Goal: Navigation & Orientation: Find specific page/section

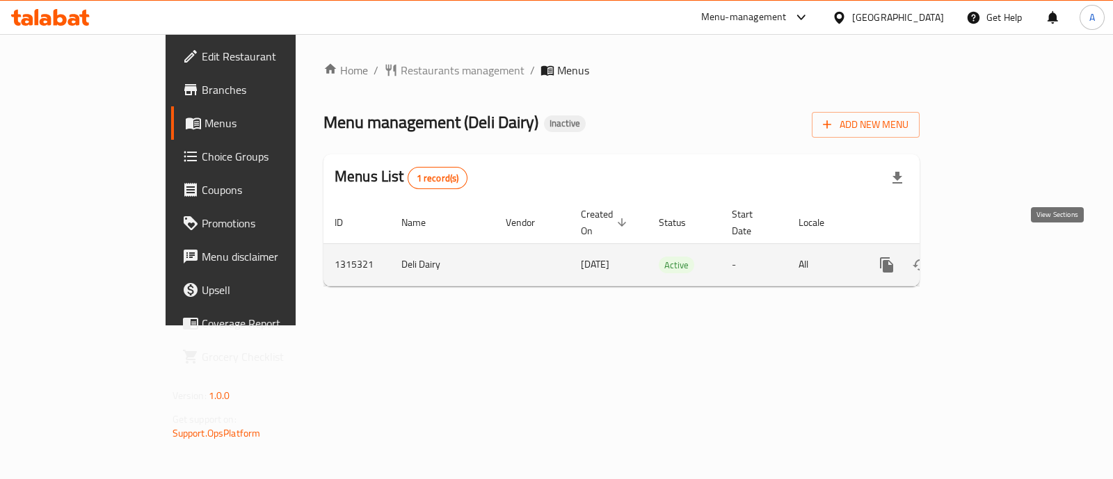
click at [995, 257] on icon "enhanced table" at bounding box center [987, 265] width 17 height 17
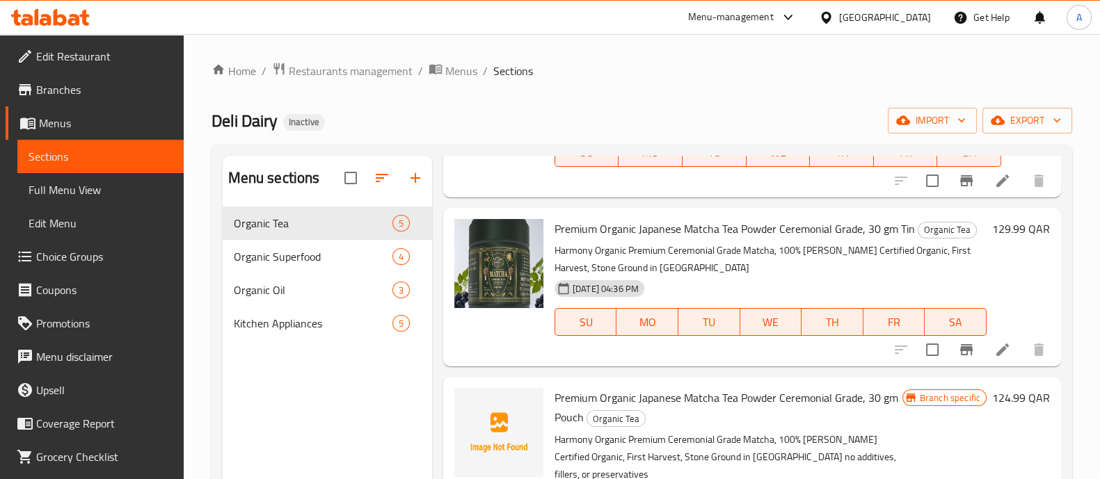
scroll to position [403, 0]
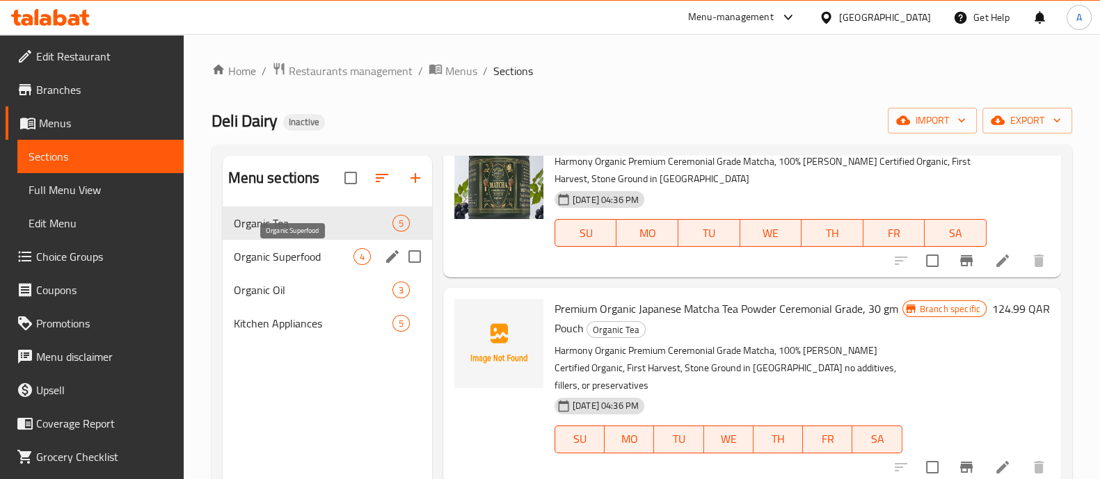
click at [340, 252] on span "Organic Superfood" at bounding box center [294, 256] width 120 height 17
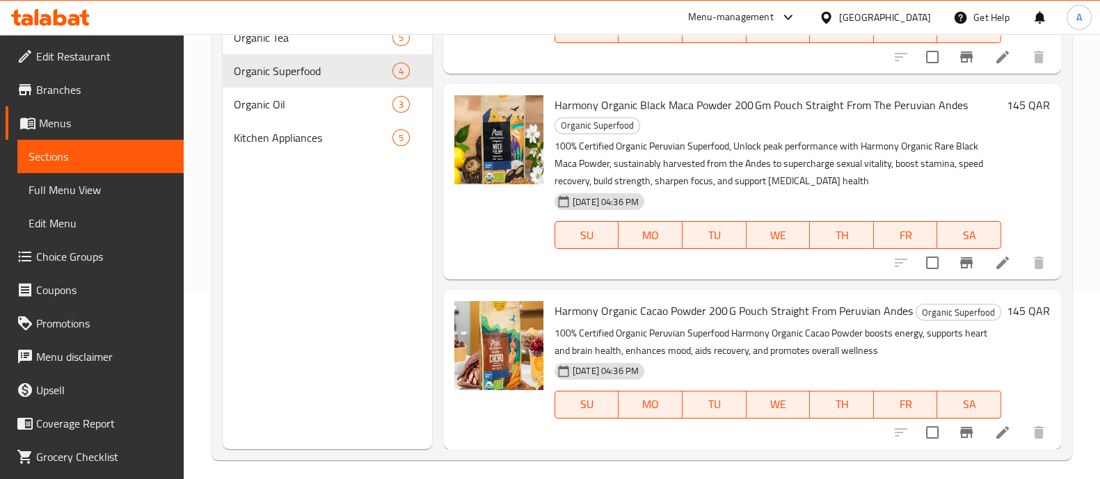
scroll to position [195, 0]
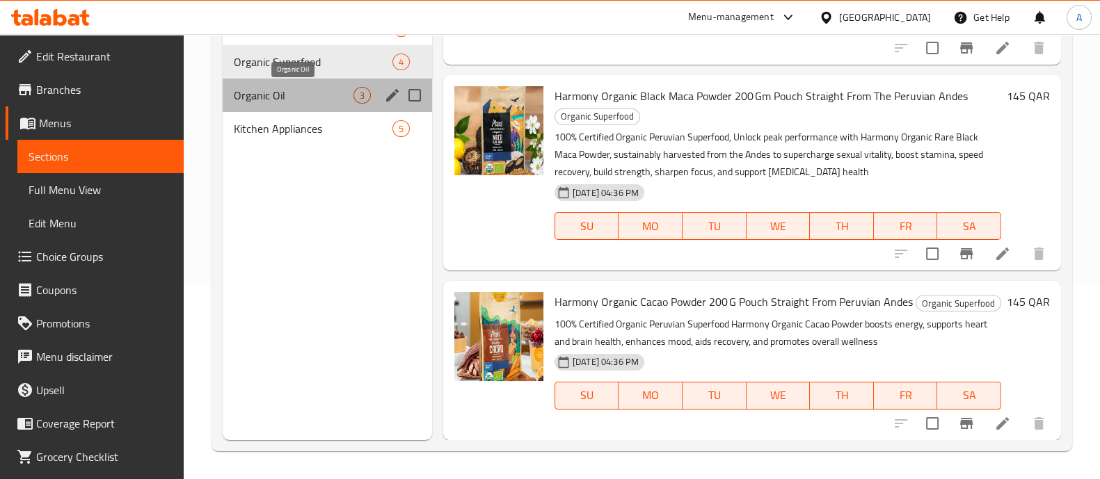
click at [321, 88] on span "Organic Oil" at bounding box center [294, 95] width 120 height 17
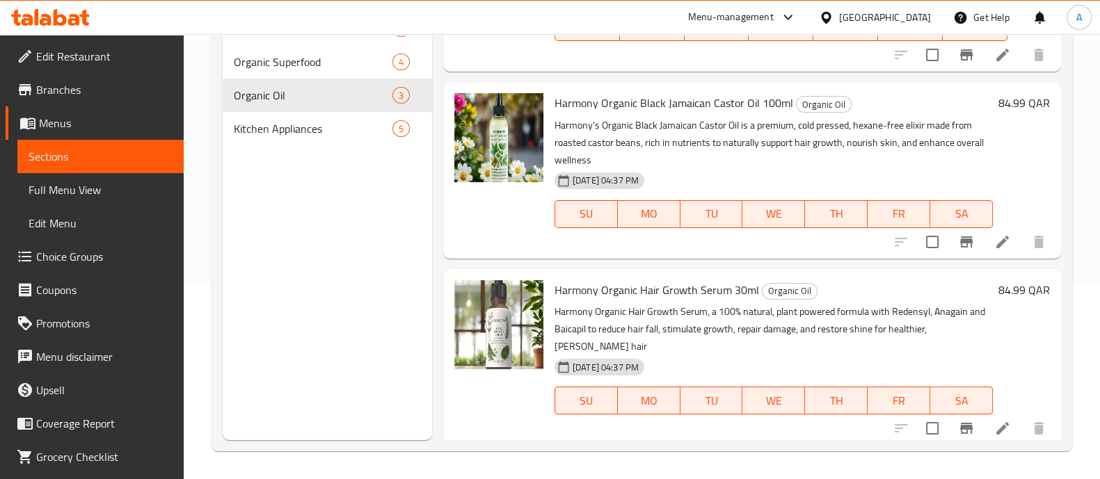
scroll to position [115, 0]
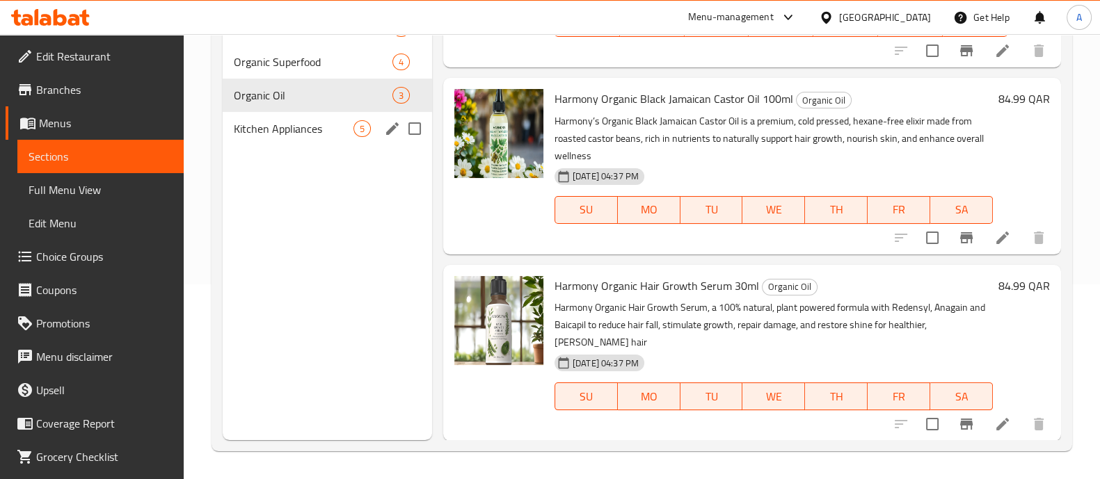
click at [294, 126] on span "Kitchen Appliances" at bounding box center [294, 128] width 120 height 17
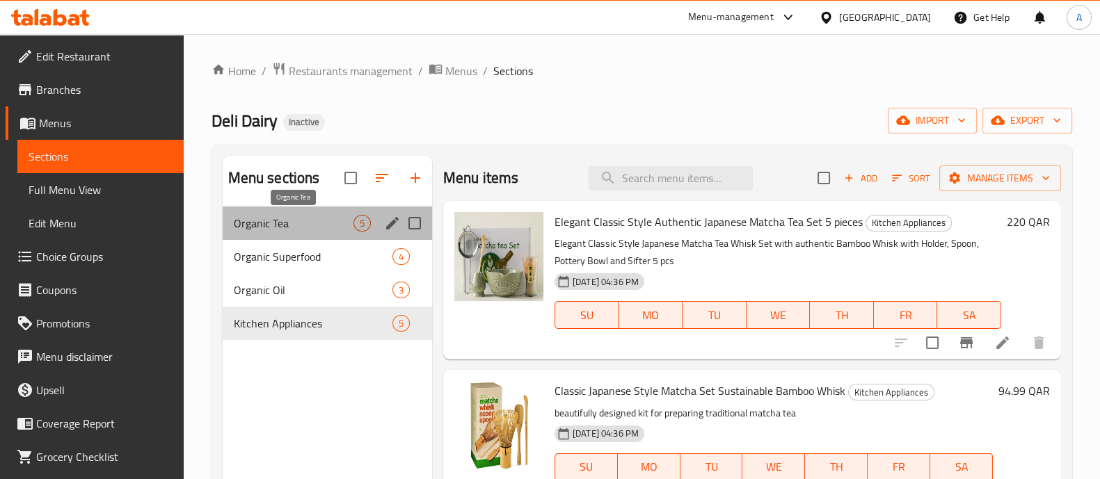
click at [301, 215] on span "Organic Tea" at bounding box center [294, 223] width 120 height 17
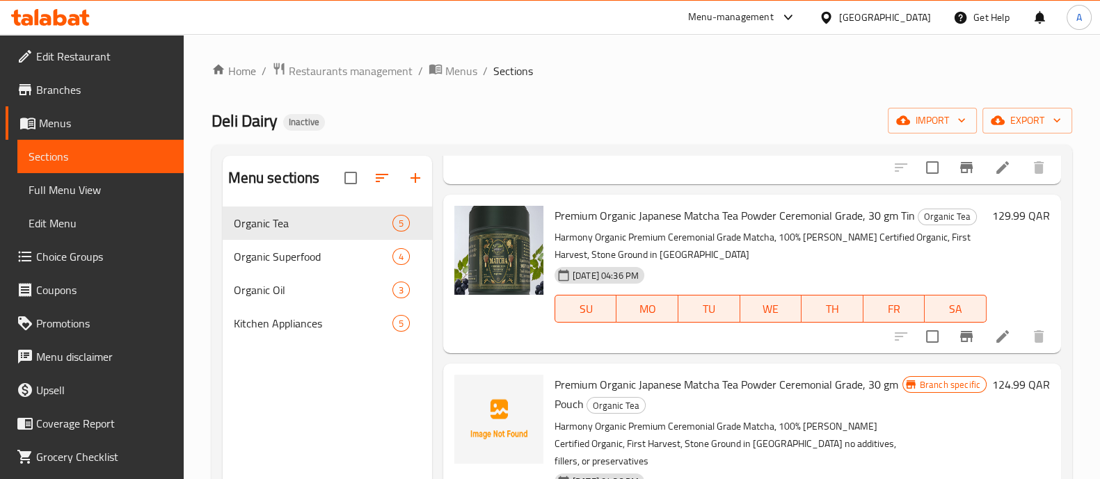
scroll to position [403, 0]
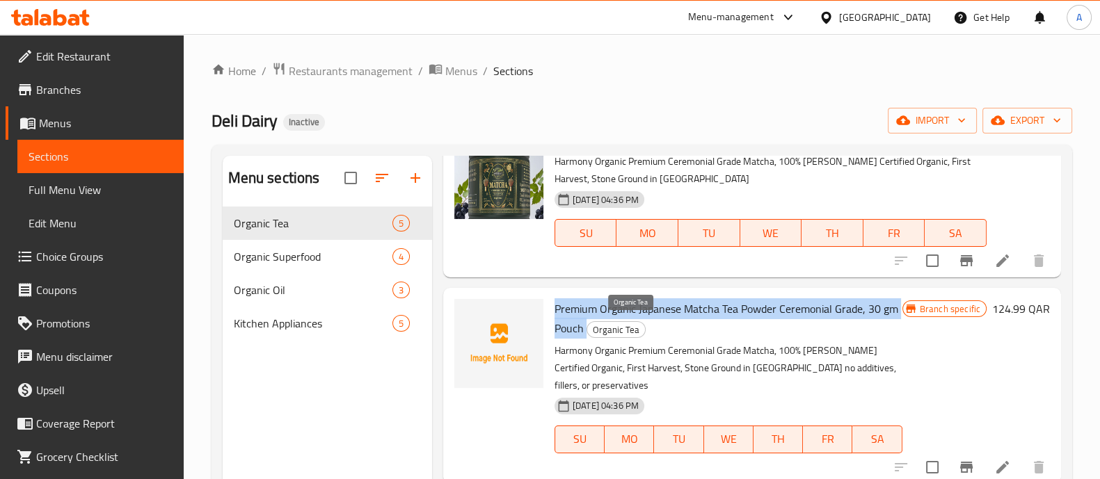
drag, startPoint x: 556, startPoint y: 304, endPoint x: 603, endPoint y: 323, distance: 50.2
click at [605, 324] on h6 "Premium Organic Japanese Matcha Tea Powder Ceremonial Grade, 30 gm Pouch Organi…" at bounding box center [728, 318] width 348 height 39
copy h6 "Premium Organic Japanese Matcha Tea Powder Ceremonial Grade, 30 gm Pouch"
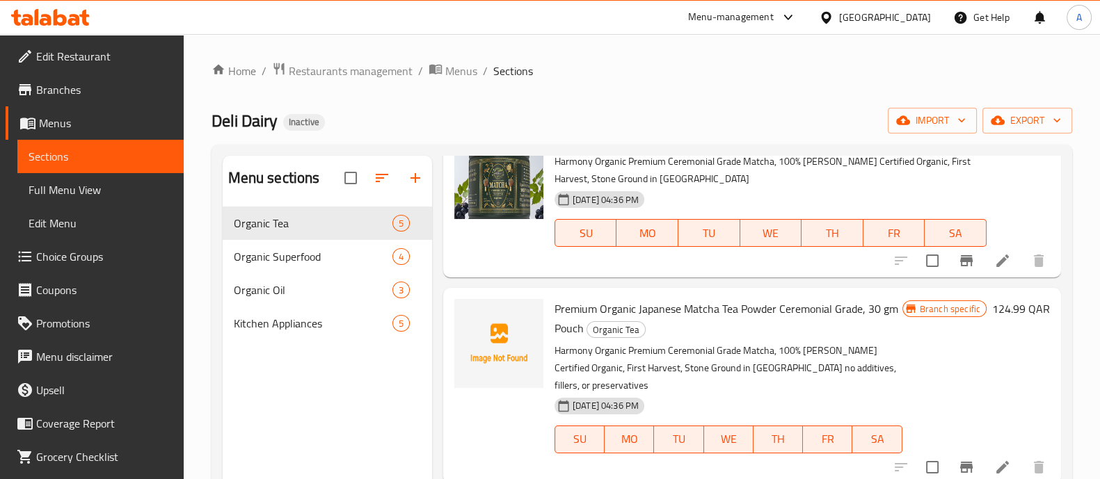
click at [501, 280] on div "Menu items Add Sort Manage items Harmony Organic Moringa Leaf Powder 100 gm Pou…" at bounding box center [746, 395] width 629 height 479
